Goal: Information Seeking & Learning: Learn about a topic

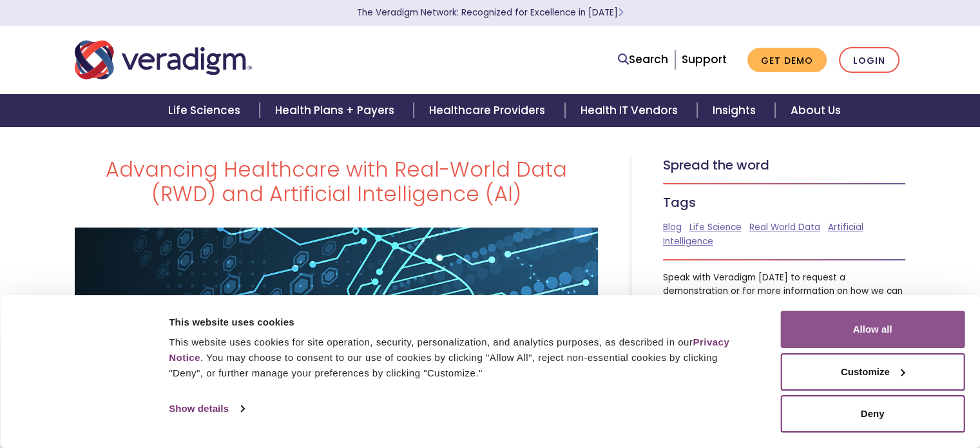
click at [878, 333] on button "Allow all" at bounding box center [873, 329] width 184 height 37
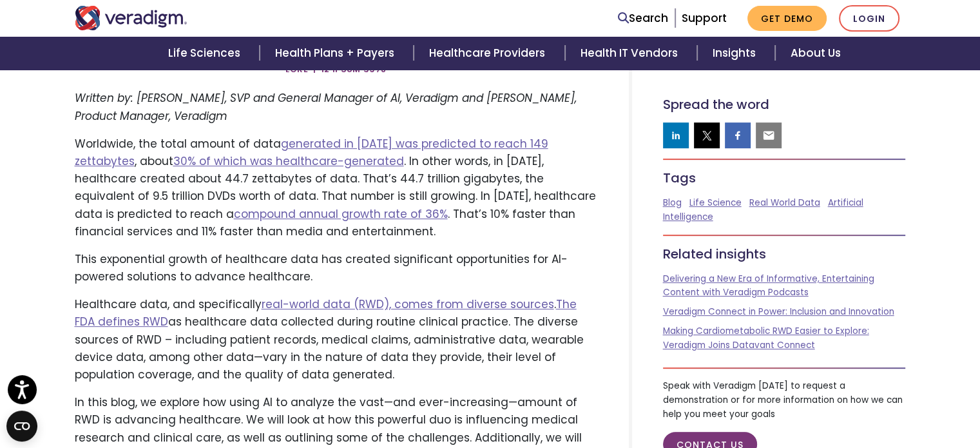
scroll to position [451, 0]
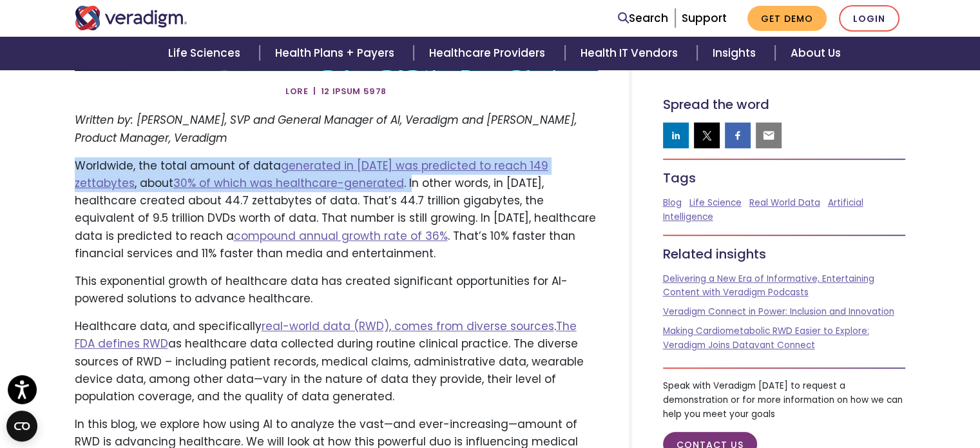
drag, startPoint x: 75, startPoint y: 166, endPoint x: 333, endPoint y: 187, distance: 258.6
click at [339, 187] on p "Worldwide, the total amount of data generated in [DATE] was predicted to reach …" at bounding box center [336, 209] width 523 height 105
copy p "Worldwide, the total amount of data generated in [DATE] was predicted to reach …"
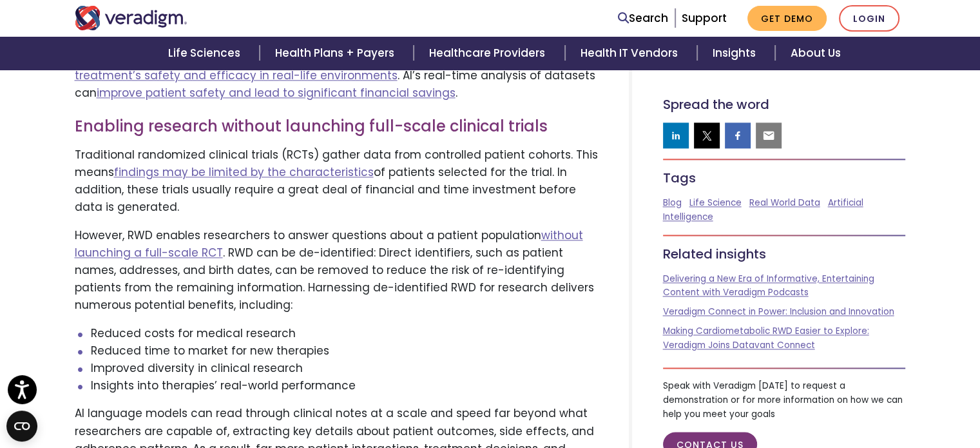
scroll to position [1740, 0]
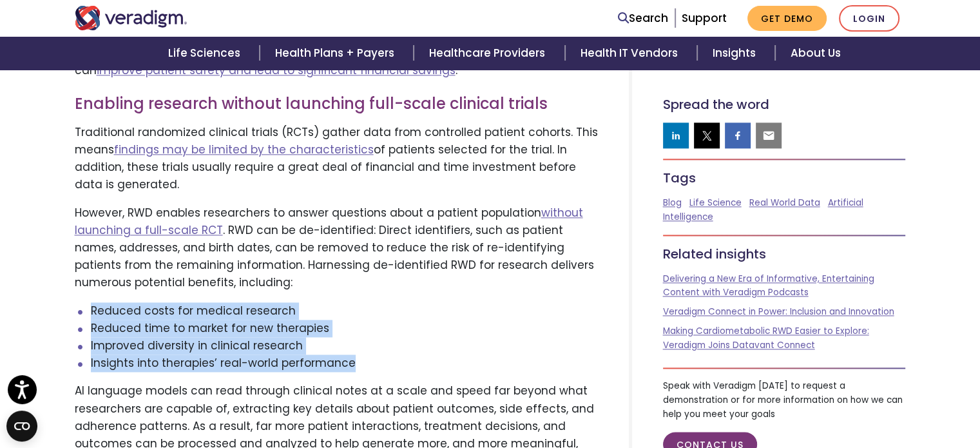
drag, startPoint x: 92, startPoint y: 273, endPoint x: 360, endPoint y: 327, distance: 272.8
click at [360, 327] on ul "Reduced costs for medical research Reduced time to market for new therapies Imp…" at bounding box center [336, 337] width 523 height 70
copy ul "Reduced costs for medical research Reduced time to market for new therapies Imp…"
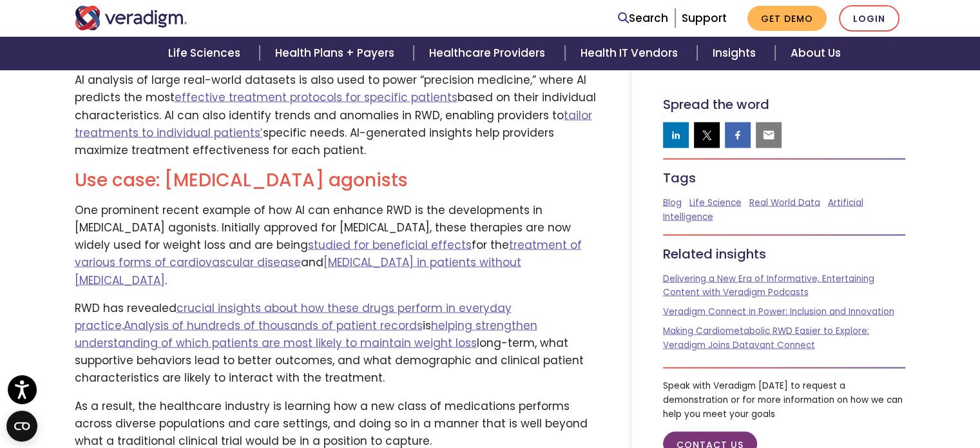
scroll to position [2514, 0]
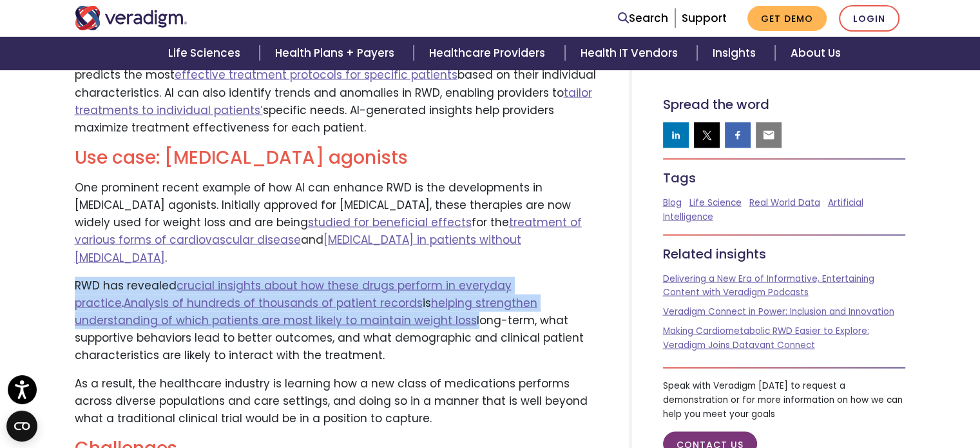
drag, startPoint x: 77, startPoint y: 232, endPoint x: 367, endPoint y: 268, distance: 292.9
click at [367, 277] on p "RWD has revealed crucial insights about how these drugs perform in everyday pra…" at bounding box center [336, 321] width 523 height 88
copy p "RWD has revealed crucial insights about how these drugs perform in everyday pra…"
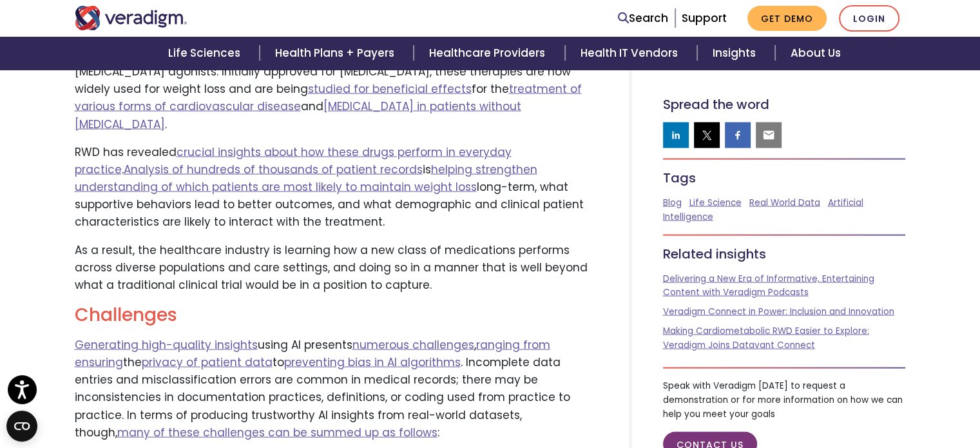
scroll to position [2710, 0]
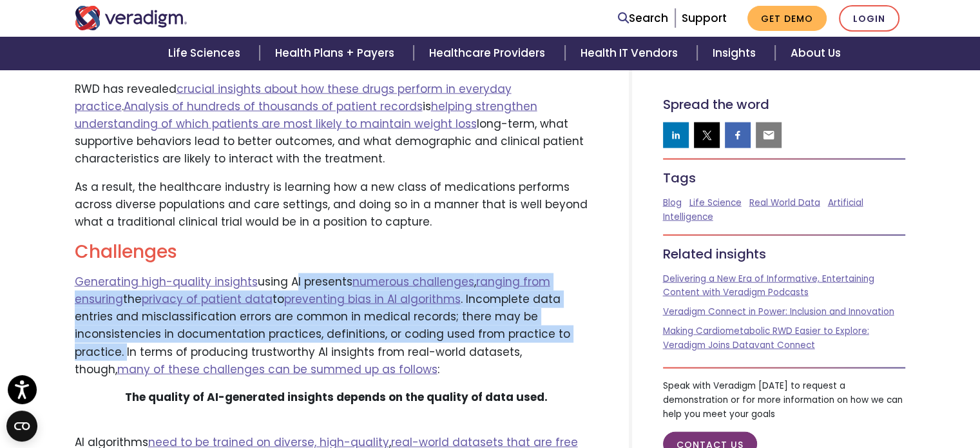
drag, startPoint x: 287, startPoint y: 229, endPoint x: 508, endPoint y: 283, distance: 227.6
click at [508, 283] on p "Generating high-quality insights using AI presents numerous challenges , rangin…" at bounding box center [336, 325] width 523 height 105
copy p "AI presents numerous challenges , ranging from ensuring the privacy of patient …"
